Goal: Communication & Community: Share content

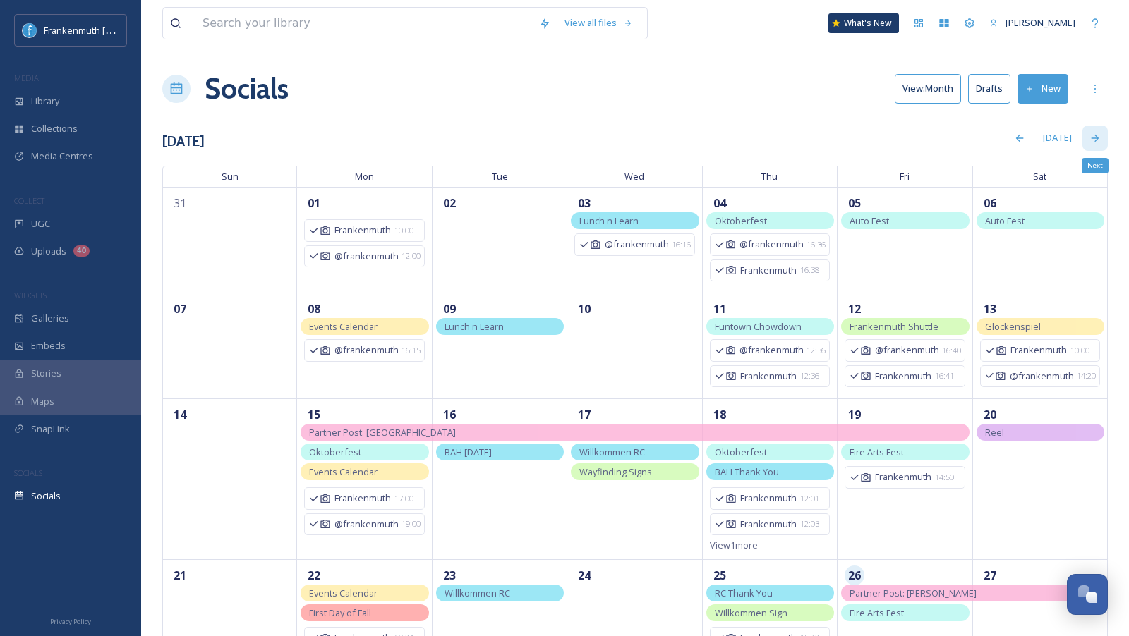
click at [1100, 138] on icon at bounding box center [1094, 138] width 11 height 11
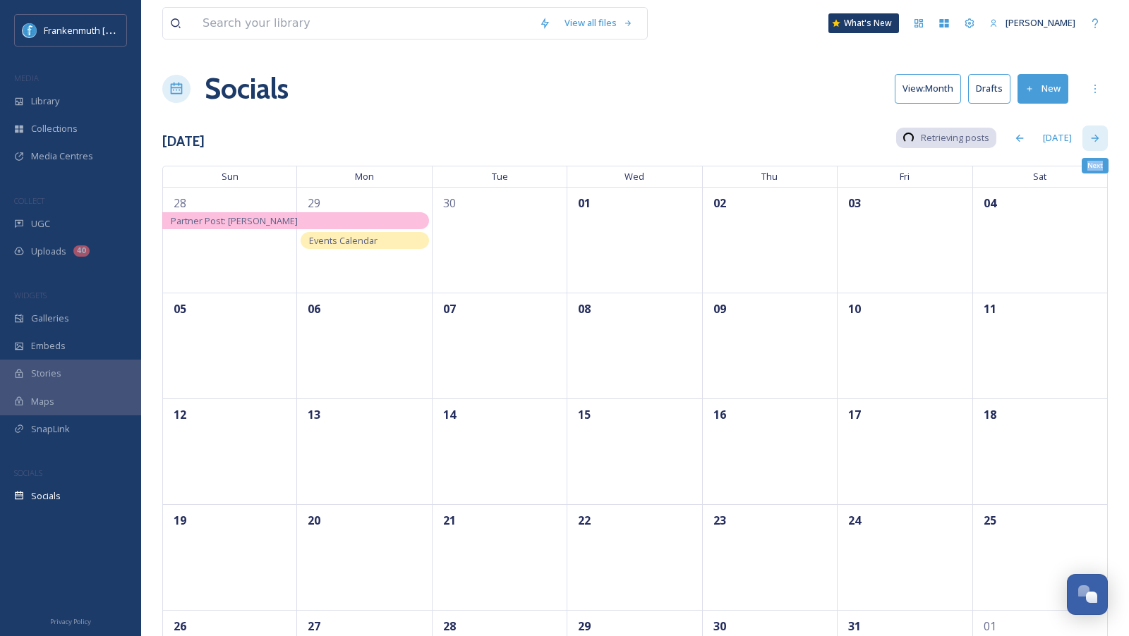
click at [1100, 138] on icon at bounding box center [1094, 138] width 11 height 11
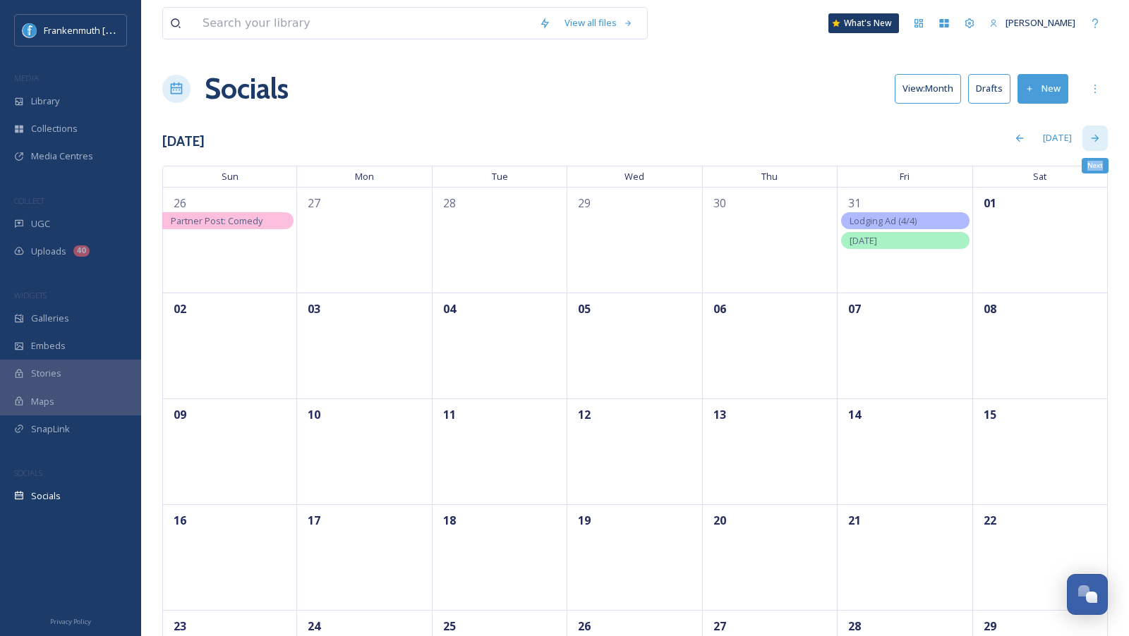
click at [1100, 138] on icon at bounding box center [1094, 138] width 11 height 11
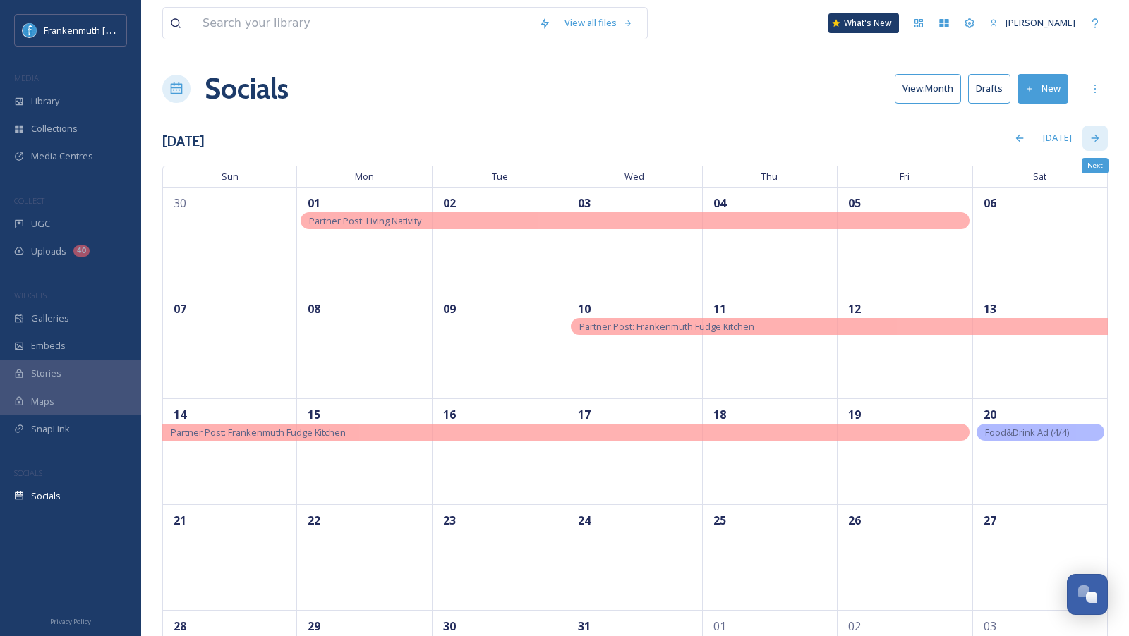
click at [1100, 138] on icon at bounding box center [1094, 138] width 11 height 11
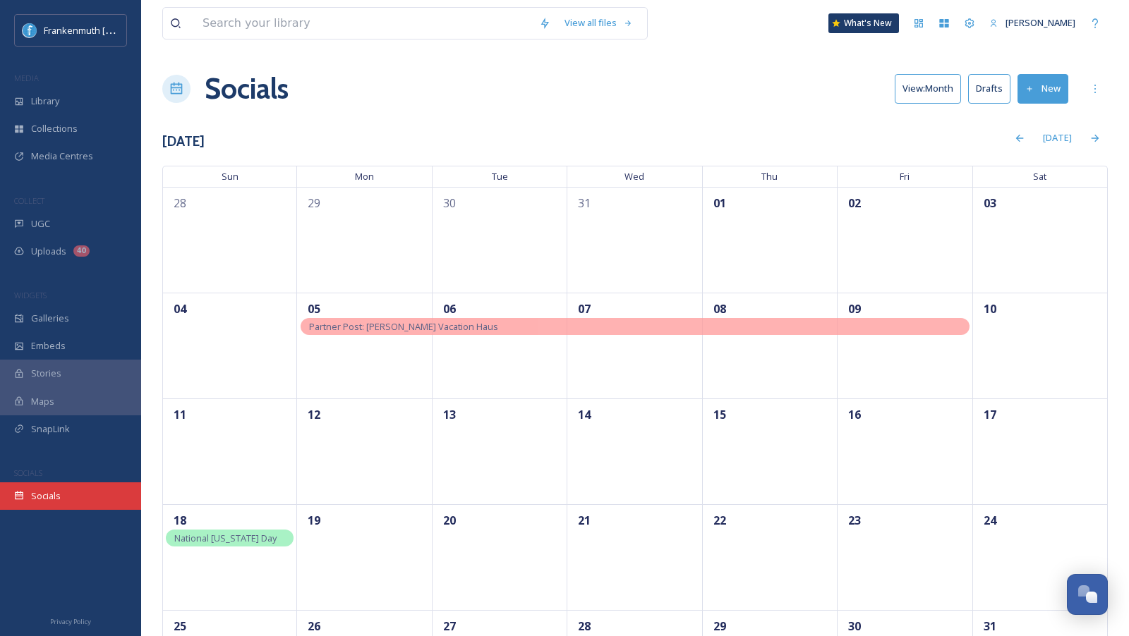
click at [89, 489] on div "Socials" at bounding box center [70, 496] width 141 height 28
click at [1055, 133] on div "[DATE]" at bounding box center [1056, 138] width 43 height 28
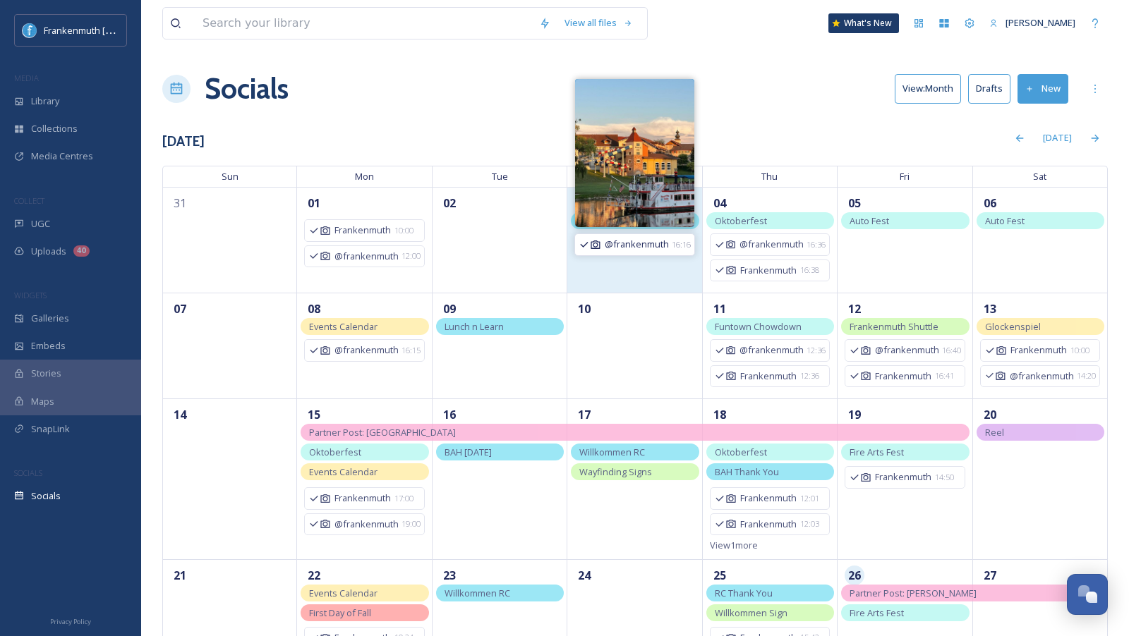
scroll to position [164, 0]
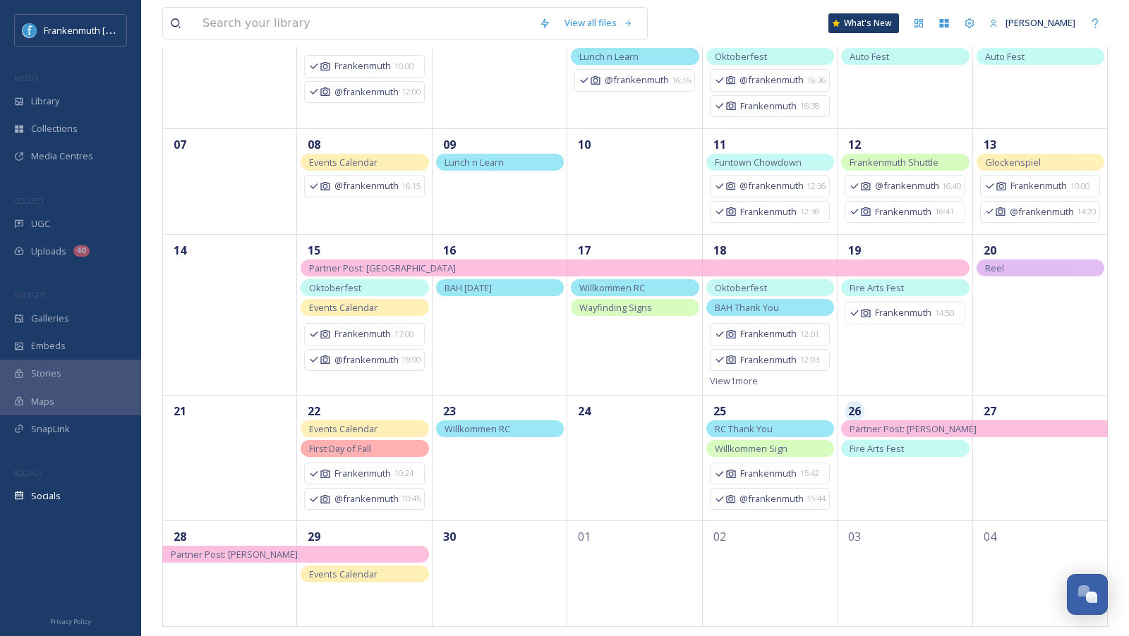
click at [913, 453] on div "Fire Arts Fest" at bounding box center [905, 448] width 128 height 17
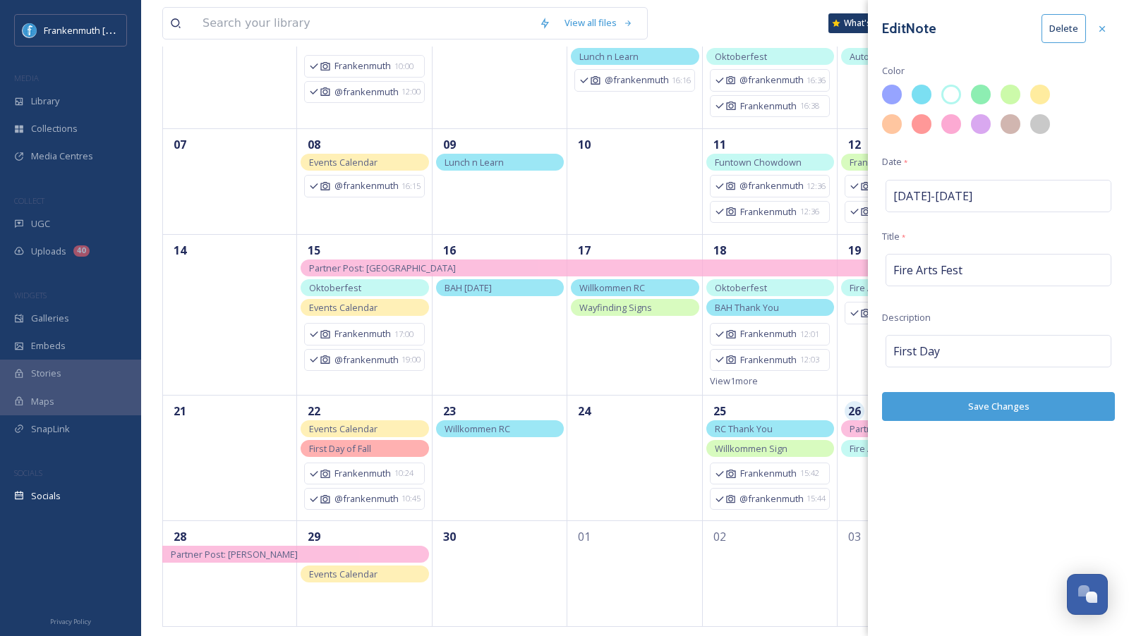
click at [1070, 31] on button "Delete" at bounding box center [1063, 28] width 44 height 29
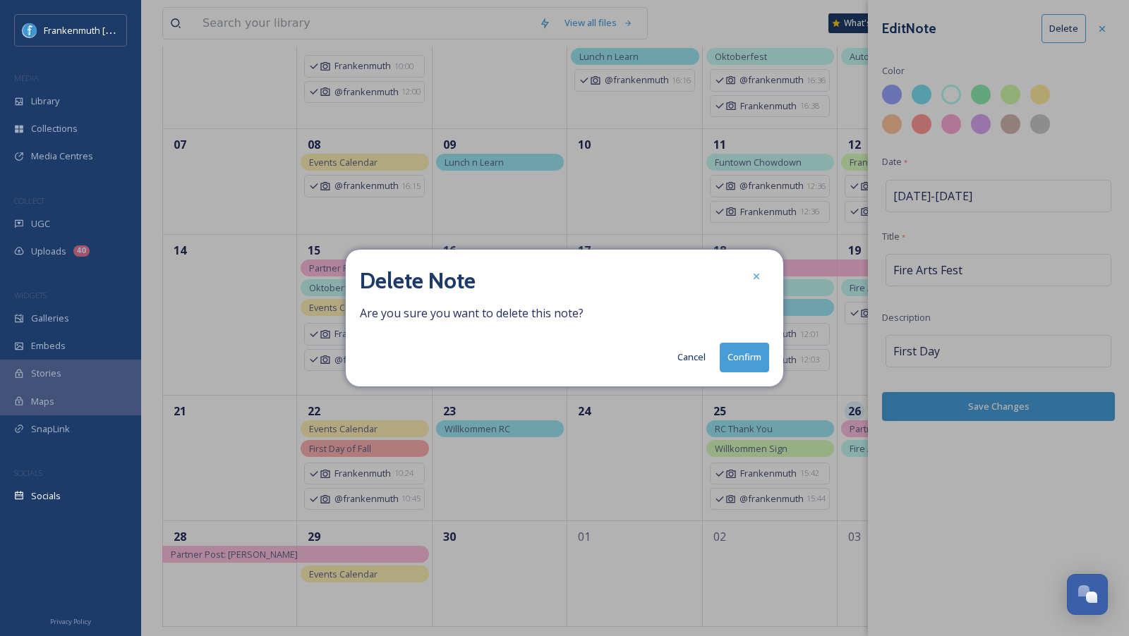
click at [762, 353] on button "Confirm" at bounding box center [743, 357] width 49 height 29
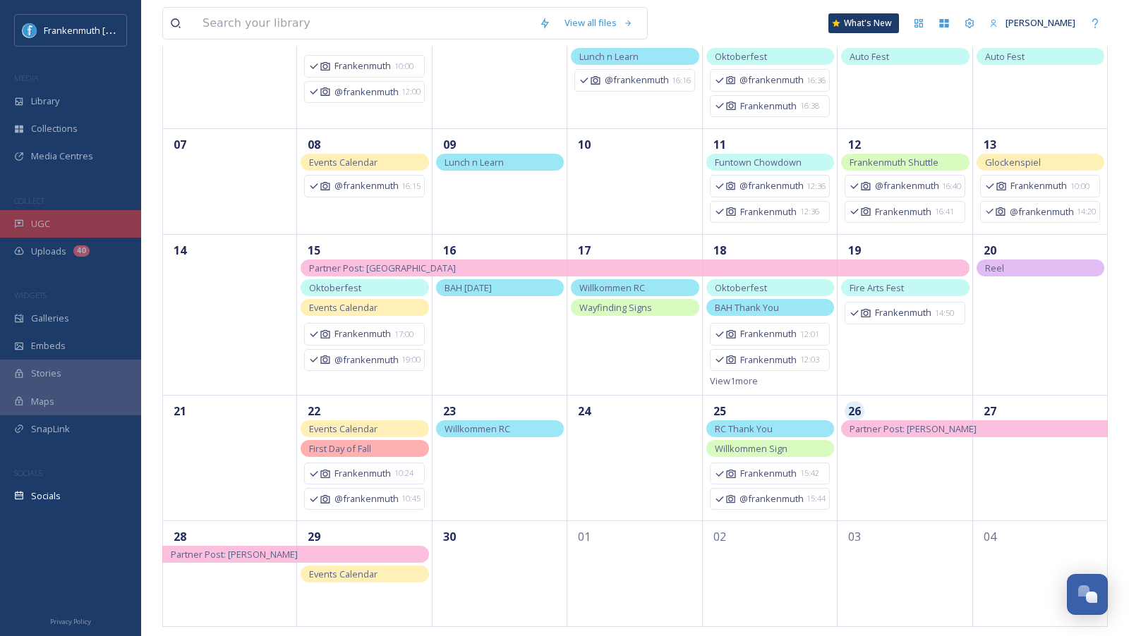
click at [57, 228] on div "UGC" at bounding box center [70, 224] width 141 height 28
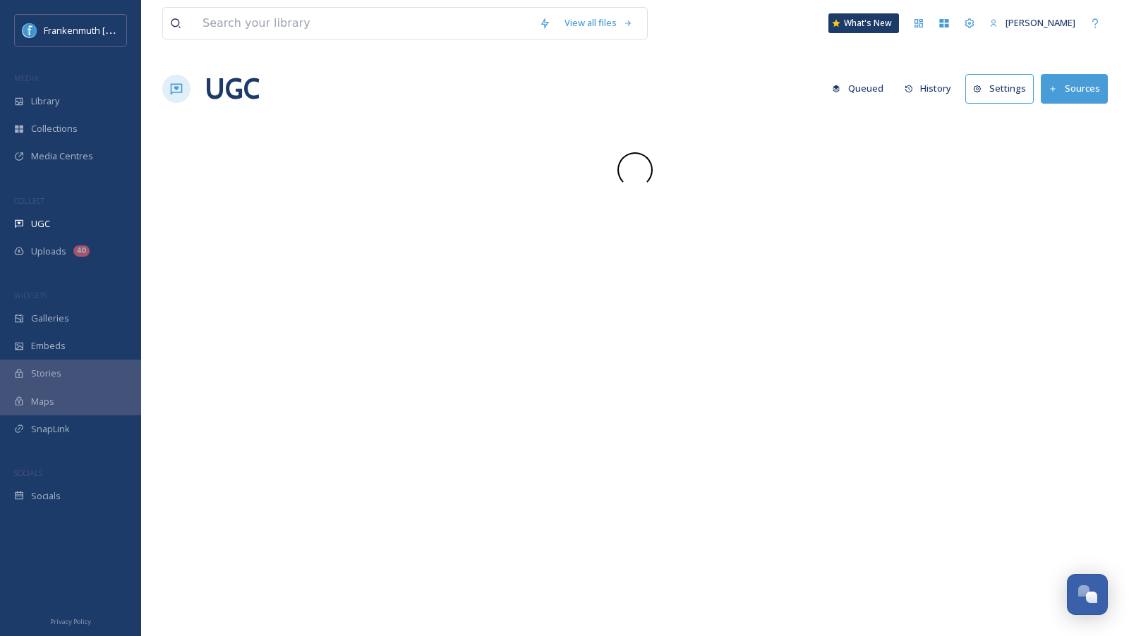
click at [57, 228] on div "UGC" at bounding box center [70, 224] width 141 height 28
